Goal: Transaction & Acquisition: Purchase product/service

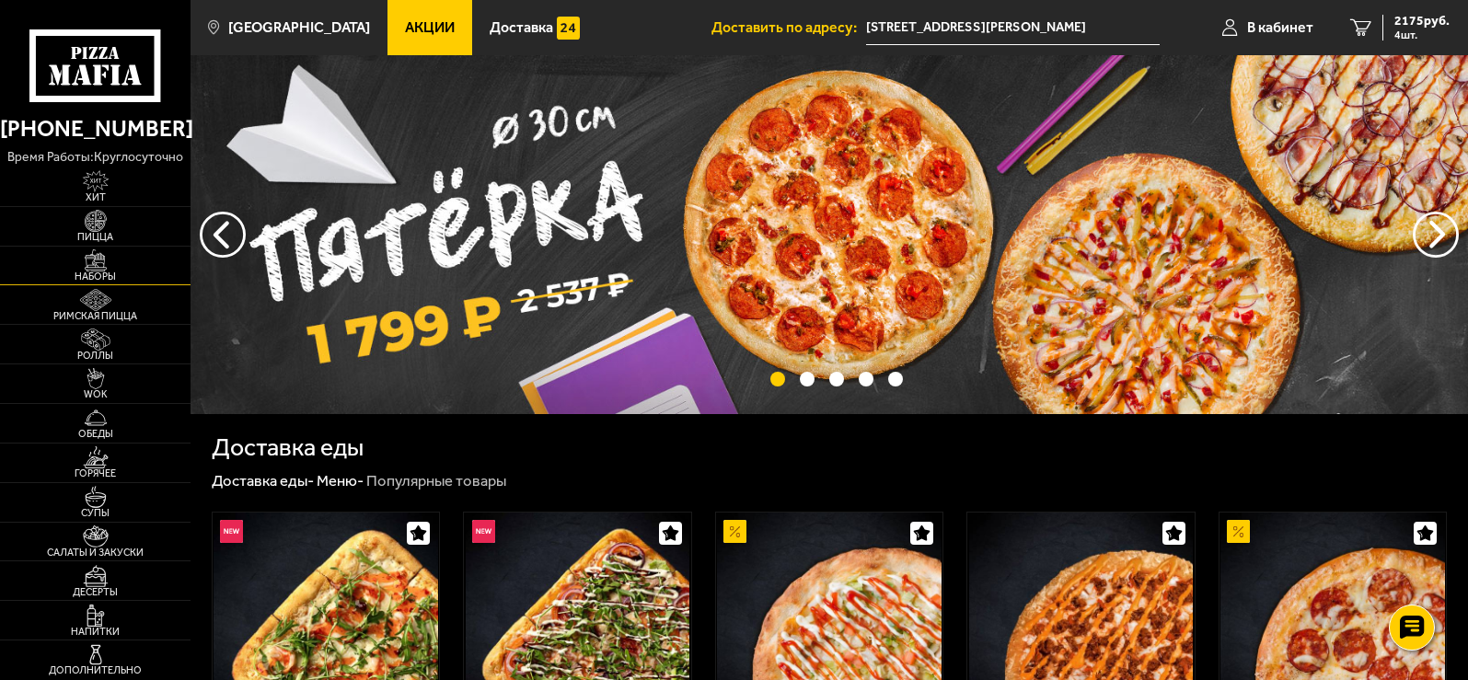
click at [92, 269] on img at bounding box center [95, 260] width 59 height 22
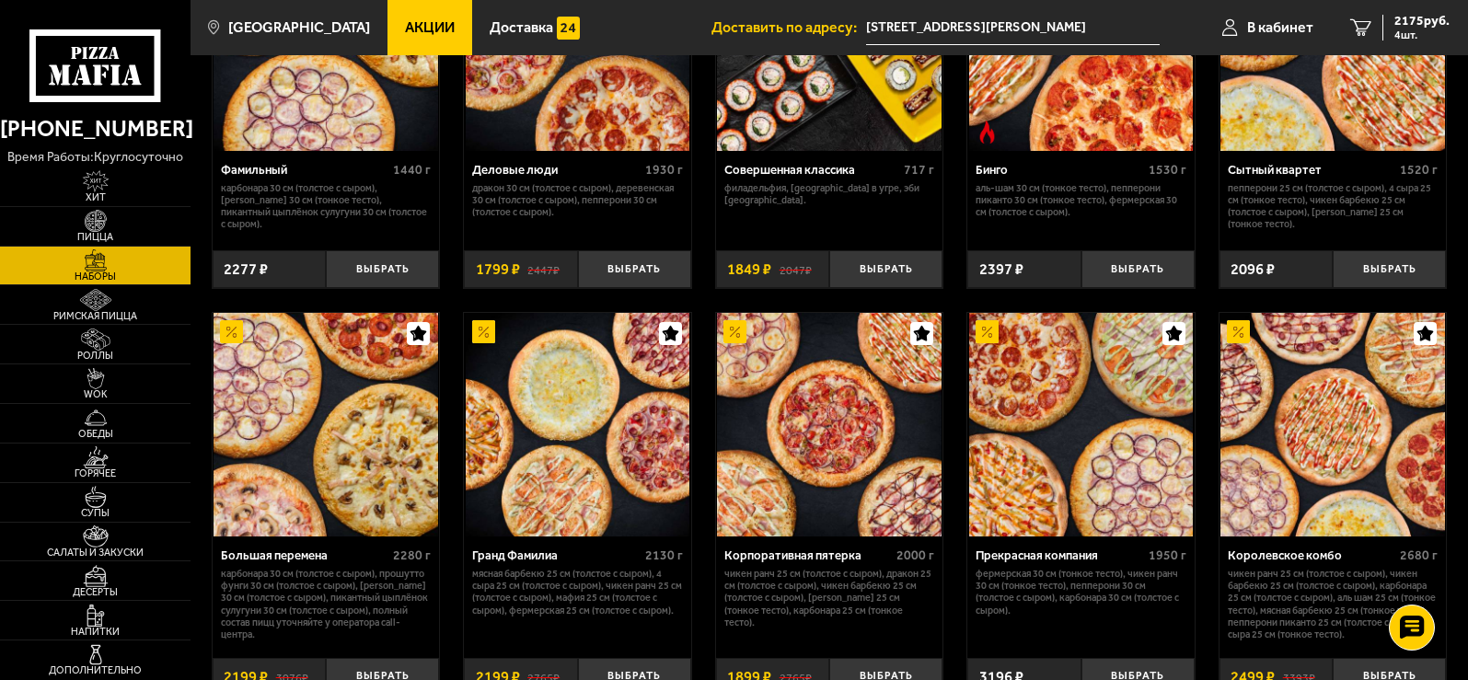
scroll to position [1933, 0]
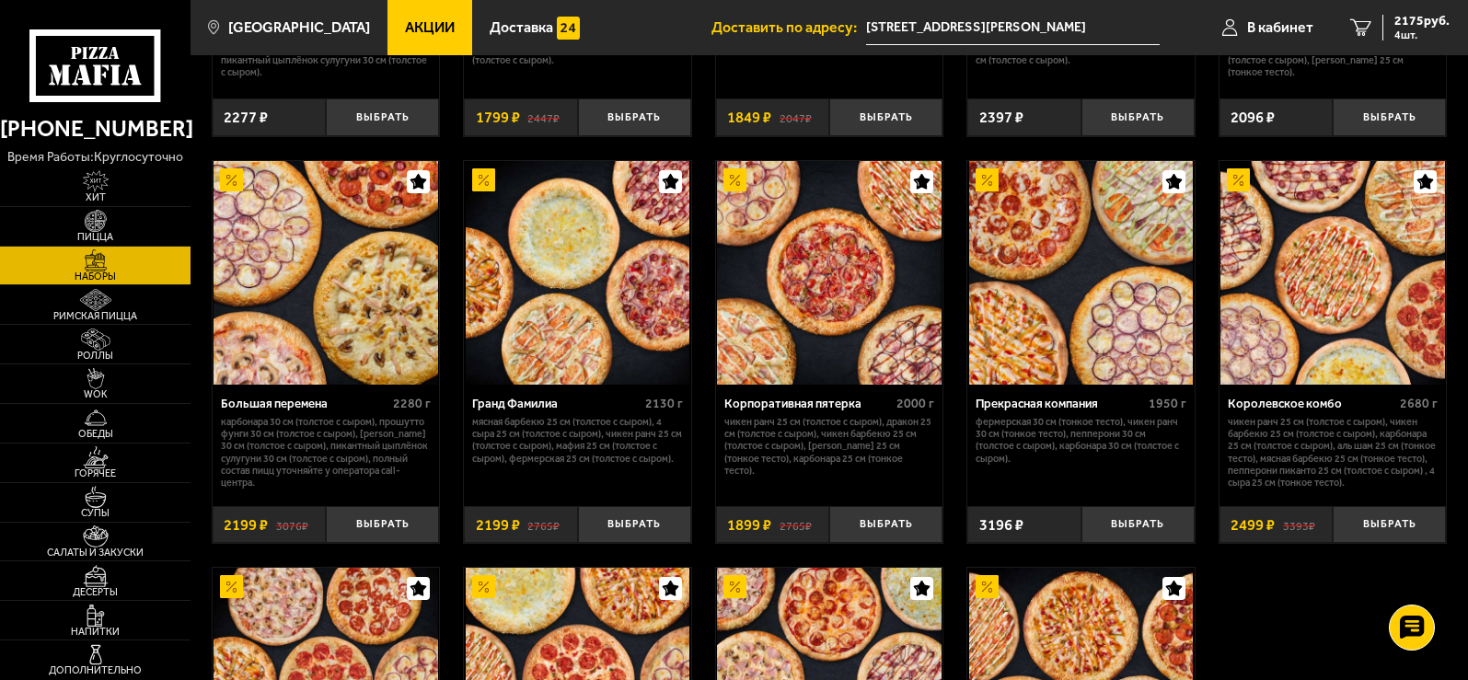
click at [1331, 265] on img at bounding box center [1332, 273] width 224 height 224
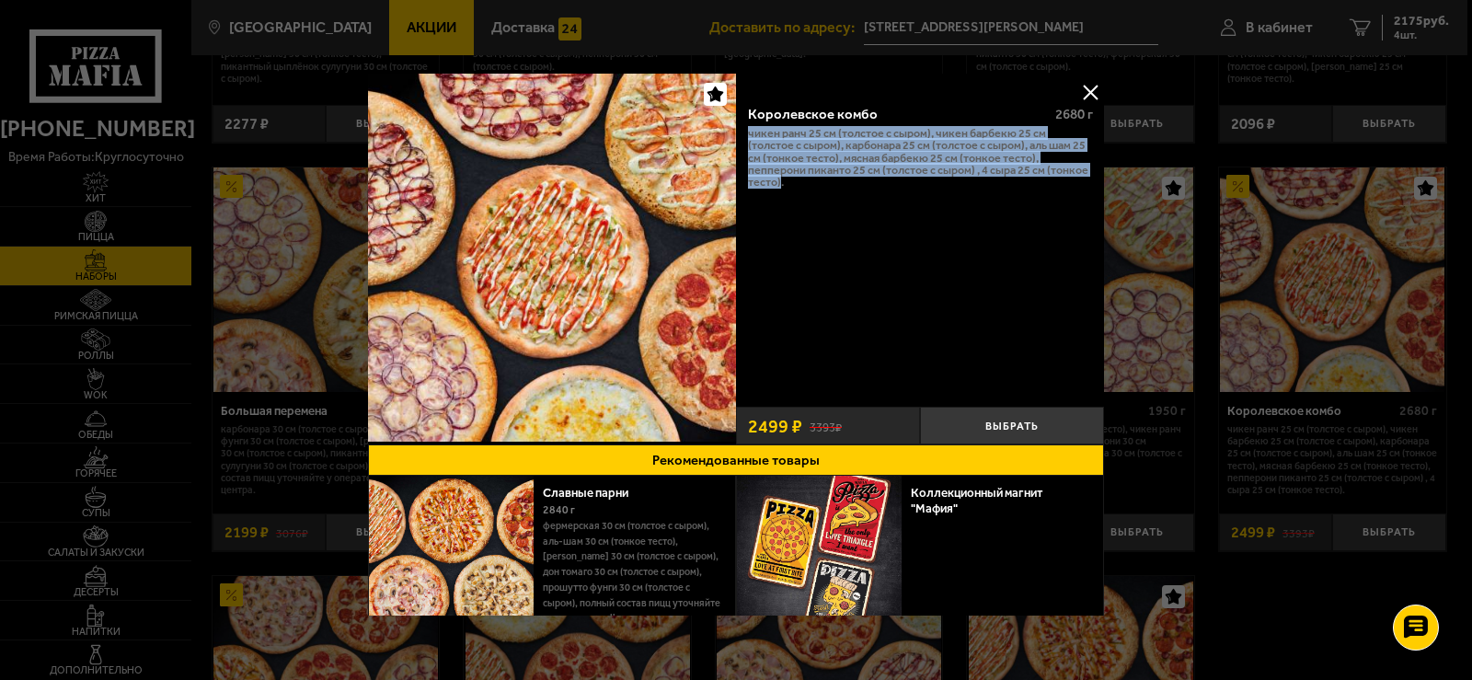
copy p "Чикен Ранч 25 см (толстое с сыром), Чикен Барбекю 25 см (толстое с сыром), Карб…"
drag, startPoint x: 745, startPoint y: 128, endPoint x: 778, endPoint y: 188, distance: 67.9
click at [778, 188] on p "Чикен Ранч 25 см (толстое с сыром), Чикен Барбекю 25 см (толстое с сыром), Карб…" at bounding box center [920, 158] width 345 height 62
click at [1084, 92] on button at bounding box center [1091, 92] width 28 height 28
